Goal: Task Accomplishment & Management: Use online tool/utility

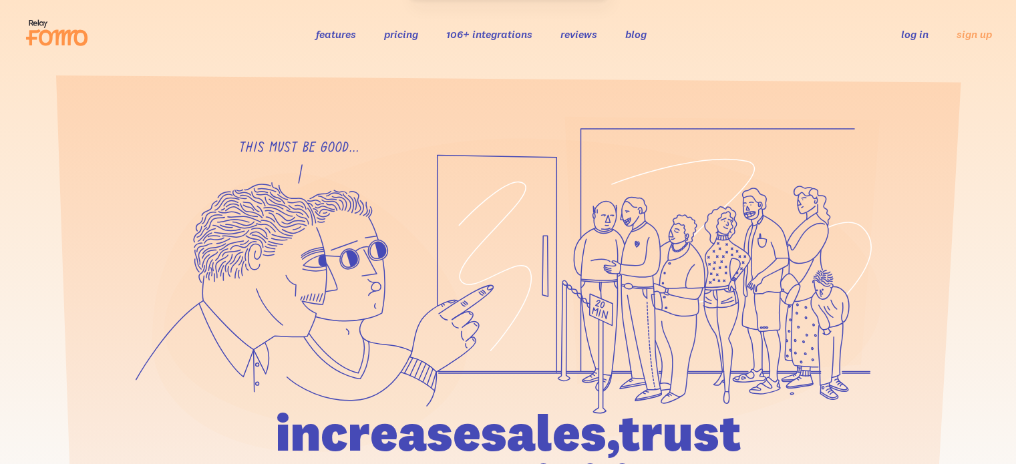
click at [911, 29] on link "log in" at bounding box center [914, 33] width 27 height 13
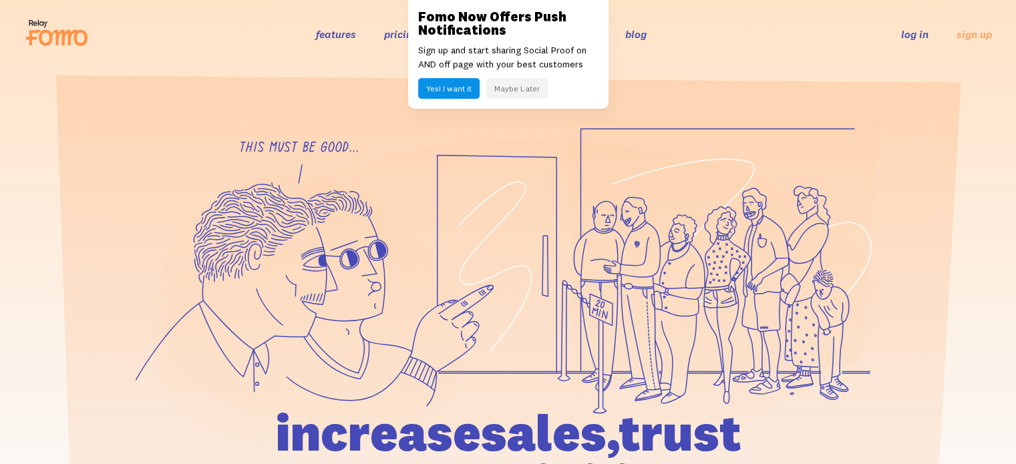
click at [908, 31] on link "log in" at bounding box center [914, 33] width 27 height 13
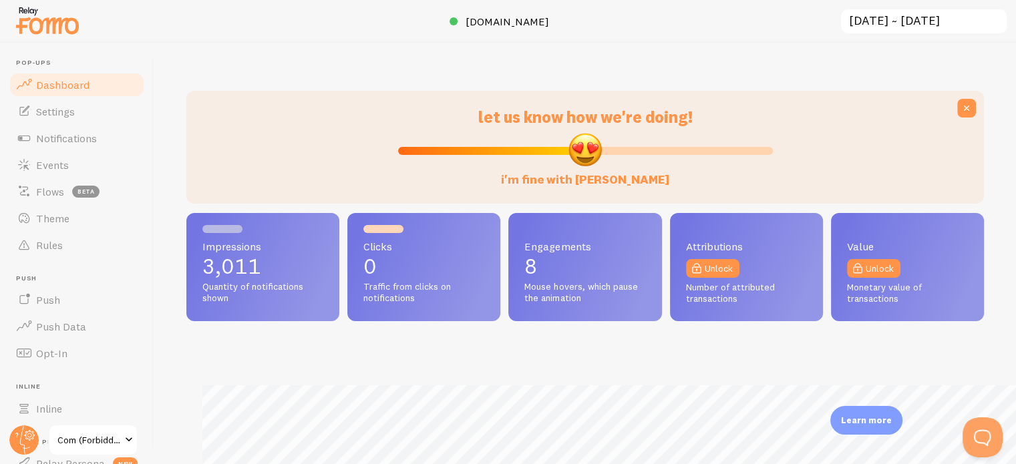
scroll to position [464, 1015]
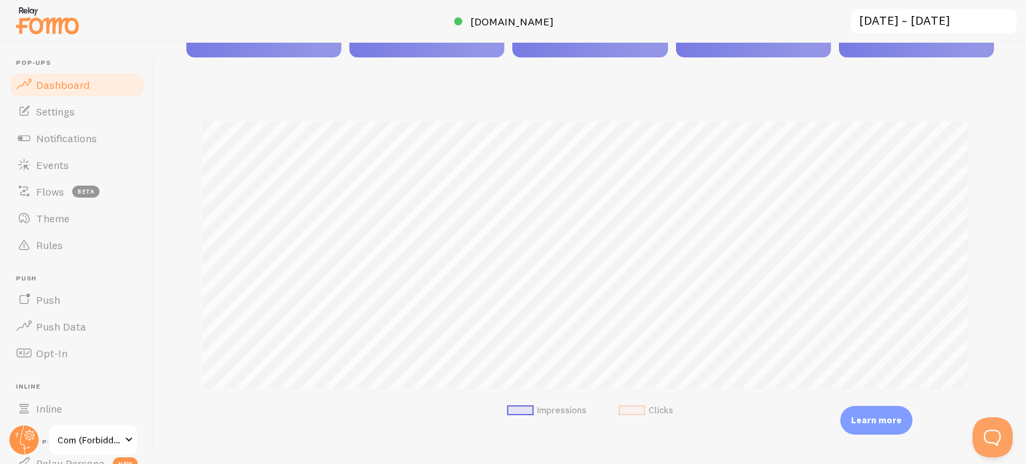
scroll to position [267, 0]
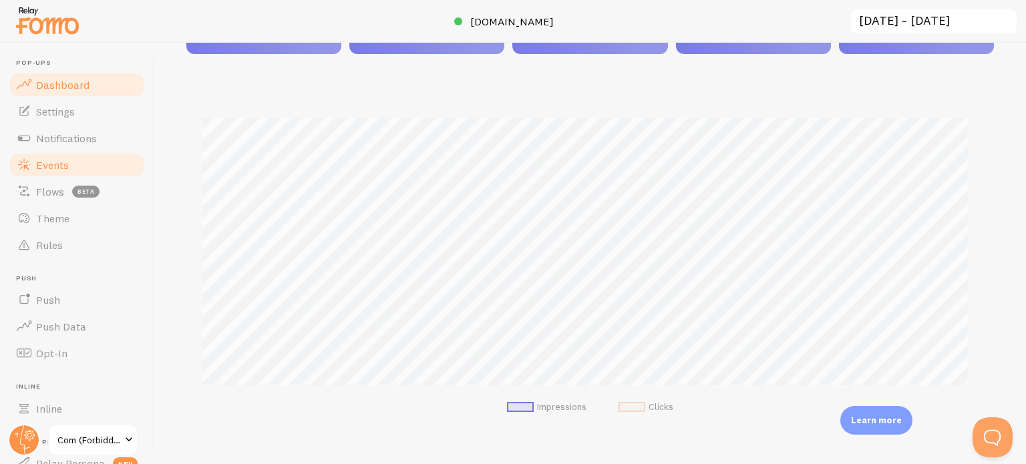
click at [73, 164] on link "Events" at bounding box center [77, 165] width 138 height 27
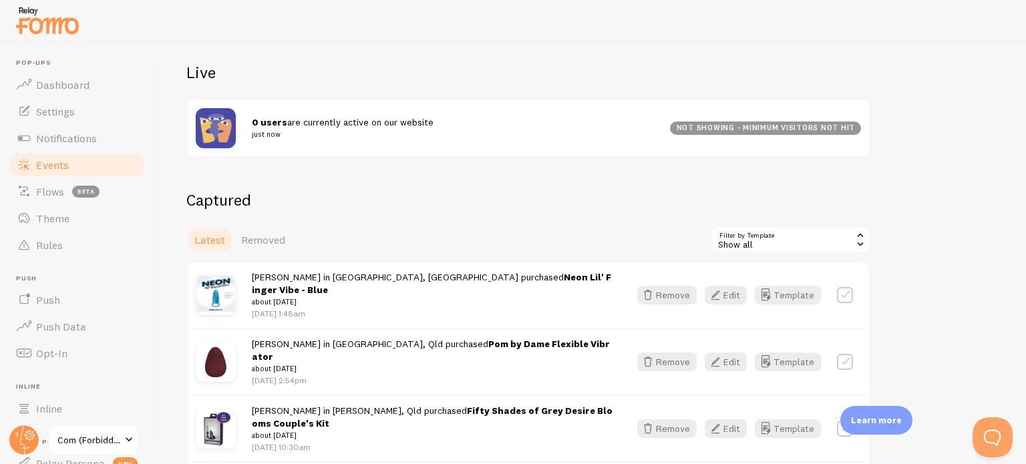
scroll to position [134, 0]
